Goal: Information Seeking & Learning: Find specific page/section

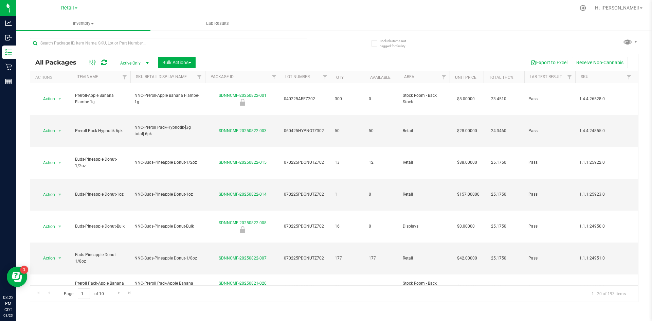
drag, startPoint x: 81, startPoint y: 9, endPoint x: 77, endPoint y: 9, distance: 4.4
click at [80, 9] on div "Retail Cultivation Manufacturing Retail" at bounding box center [69, 8] width 99 height 11
click at [77, 9] on span at bounding box center [76, 7] width 3 height 1
click at [66, 32] on link "Manufacturing" at bounding box center [69, 33] width 99 height 9
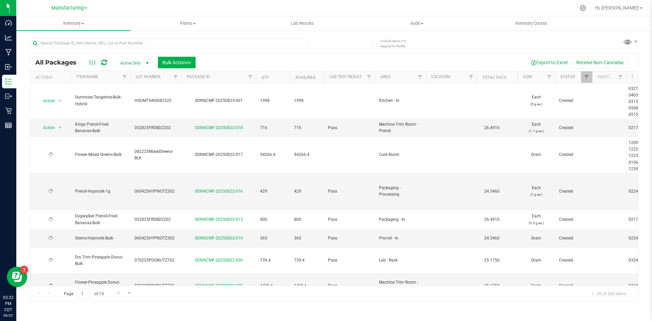
type input "[DATE]"
click at [591, 6] on div at bounding box center [582, 8] width 17 height 15
click at [82, 12] on div "Manufacturing Cultivation Manufacturing Retail" at bounding box center [69, 8] width 36 height 8
click at [82, 10] on div "Manufacturing Cultivation Manufacturing Retail" at bounding box center [69, 8] width 36 height 8
click at [74, 3] on div "Manufacturing Cultivation Manufacturing Retail" at bounding box center [69, 8] width 99 height 11
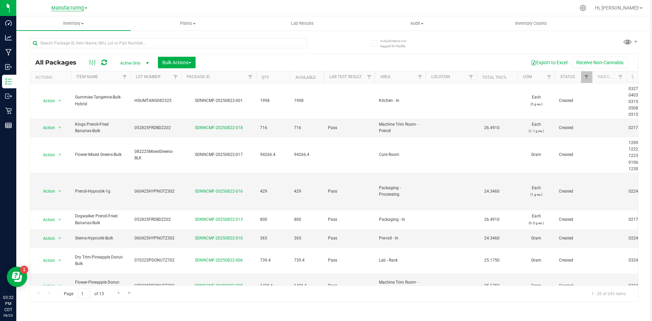
click at [74, 5] on span "Manufacturing" at bounding box center [67, 8] width 33 height 6
click at [73, 38] on link "Retail" at bounding box center [69, 41] width 99 height 9
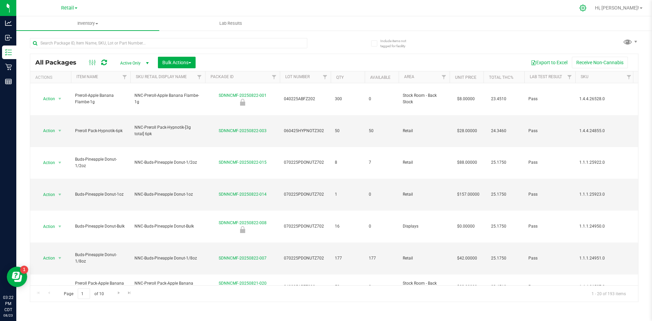
click at [591, 10] on div at bounding box center [582, 8] width 17 height 15
click at [586, 9] on icon at bounding box center [582, 7] width 7 height 7
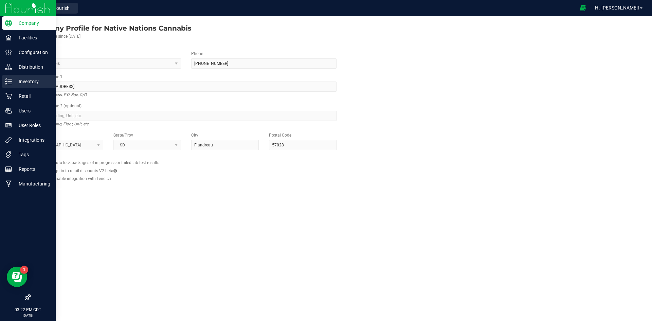
click at [17, 84] on p "Inventory" at bounding box center [32, 81] width 41 height 8
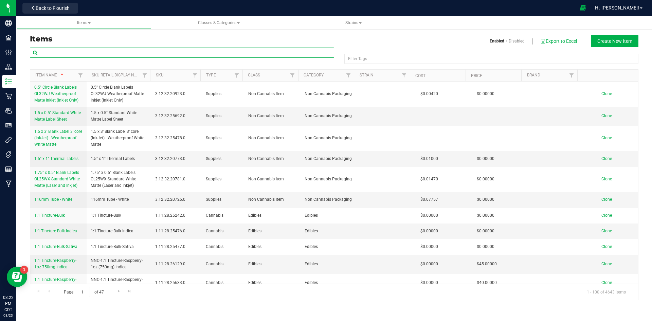
click at [138, 53] on input "text" at bounding box center [182, 53] width 304 height 10
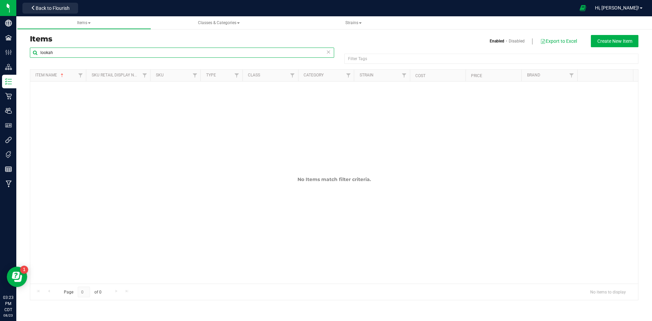
type input "lookah"
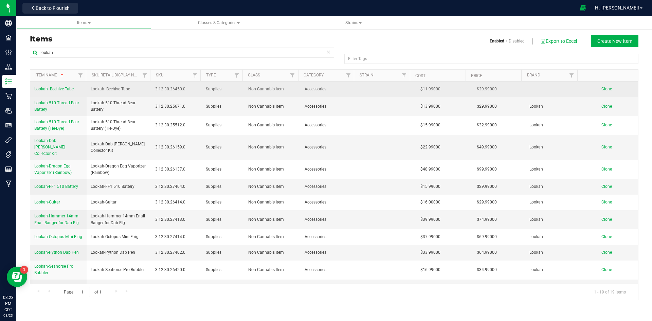
click at [58, 89] on span "Lookah- Beehive Tube" at bounding box center [53, 89] width 39 height 5
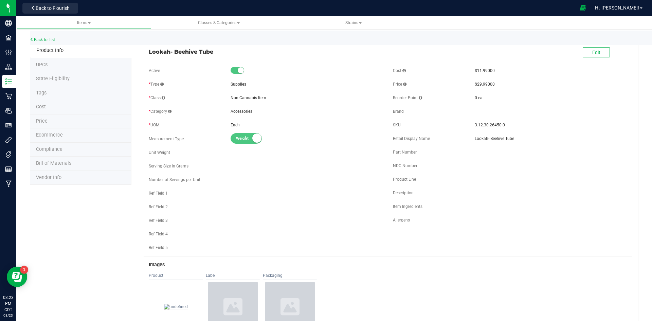
click at [57, 68] on li "UPCs" at bounding box center [81, 65] width 102 height 14
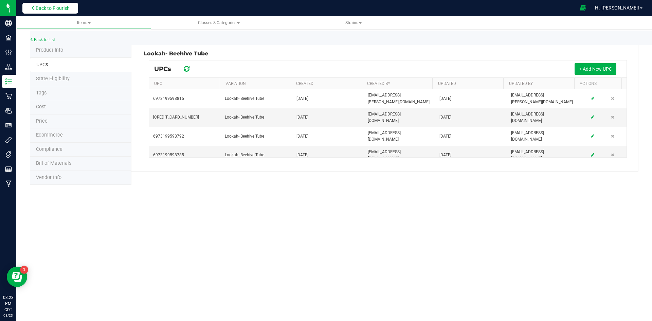
click at [45, 7] on span "Back to Flourish" at bounding box center [53, 7] width 34 height 5
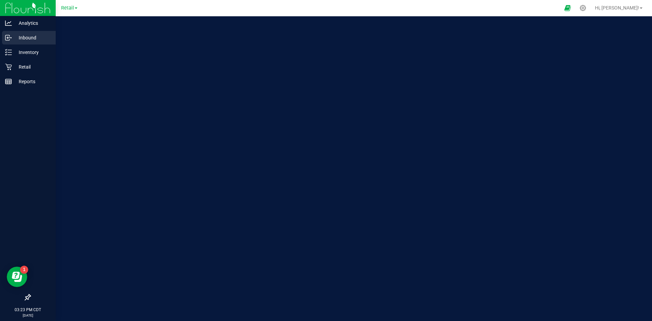
click at [13, 39] on p "Inbound" at bounding box center [32, 38] width 41 height 8
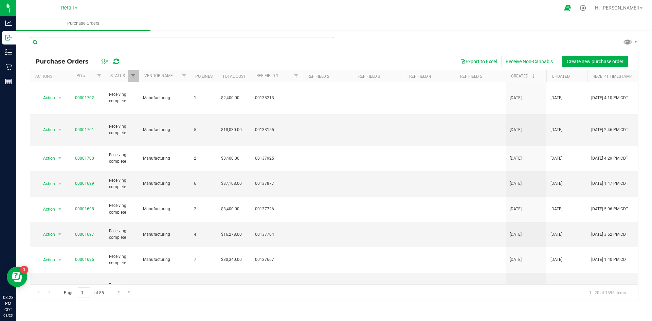
click at [103, 42] on input "text" at bounding box center [182, 42] width 304 height 10
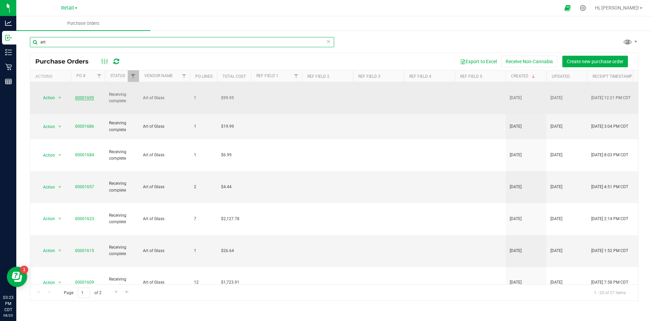
type input "art"
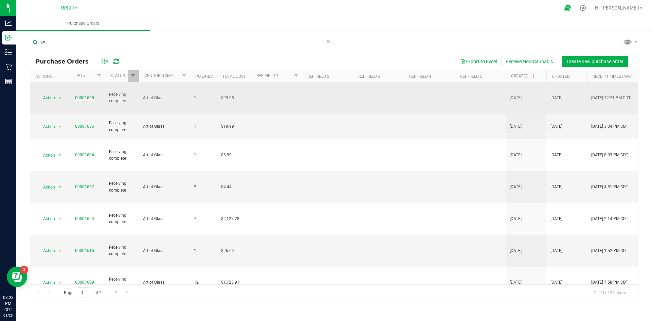
click at [88, 95] on link "00001695" at bounding box center [84, 97] width 19 height 5
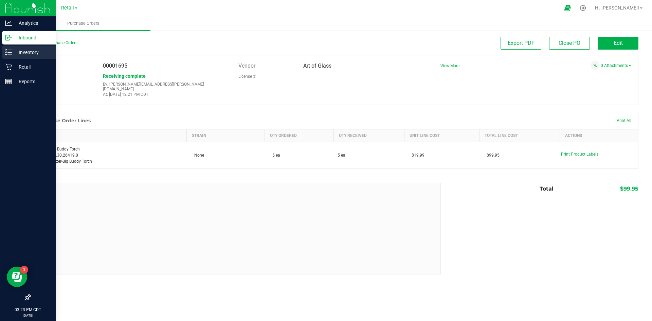
click at [18, 50] on p "Inventory" at bounding box center [32, 52] width 41 height 8
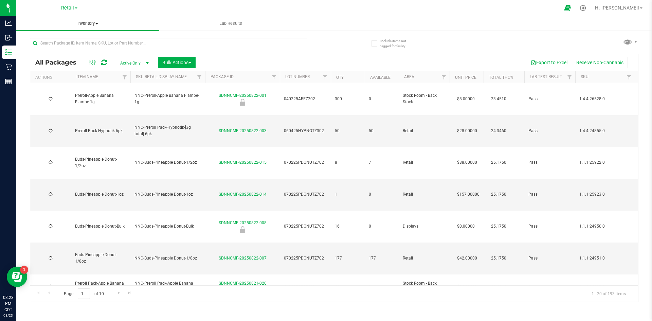
click at [84, 21] on span "Inventory" at bounding box center [87, 23] width 143 height 6
click at [86, 23] on span "Inventory" at bounding box center [87, 23] width 143 height 6
click at [81, 20] on uib-tab-heading "Inventory All packages All inventory Waste log Create inventory" at bounding box center [87, 23] width 143 height 14
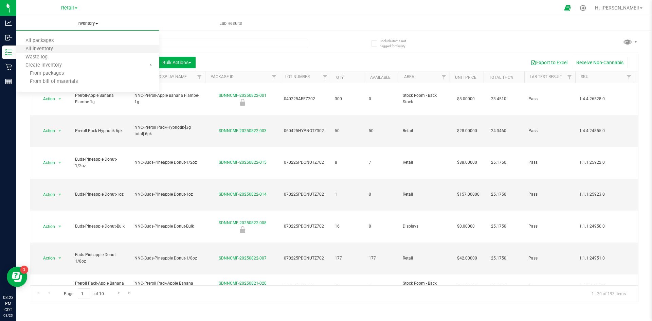
click at [62, 48] on li "All inventory" at bounding box center [87, 49] width 143 height 8
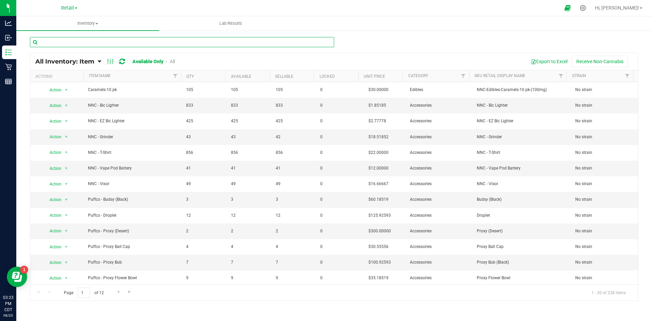
click at [135, 41] on input "text" at bounding box center [182, 42] width 304 height 10
type input "tube"
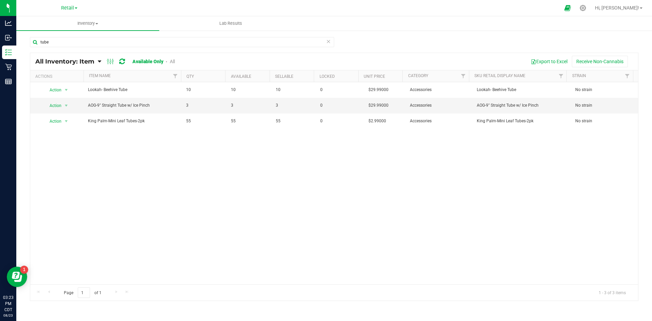
click at [328, 43] on icon at bounding box center [328, 41] width 5 height 8
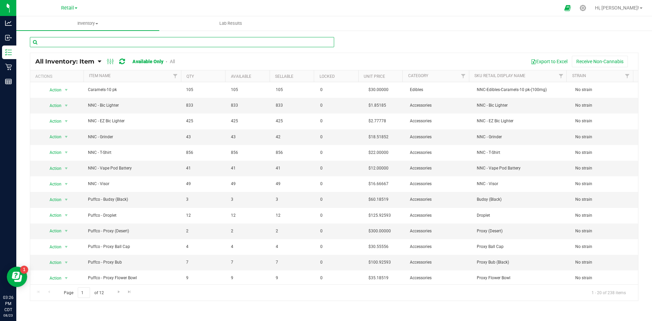
click at [86, 39] on input "text" at bounding box center [182, 42] width 304 height 10
type input "puffco"
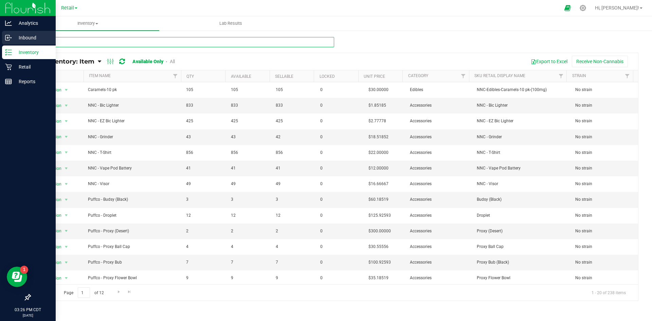
drag, startPoint x: 72, startPoint y: 40, endPoint x: 6, endPoint y: 38, distance: 65.6
click at [6, 38] on div "Analytics Inbound Inventory Retail Reports 03:26 PM CDT [DATE] 08/23 Retail Cul…" at bounding box center [326, 160] width 652 height 321
